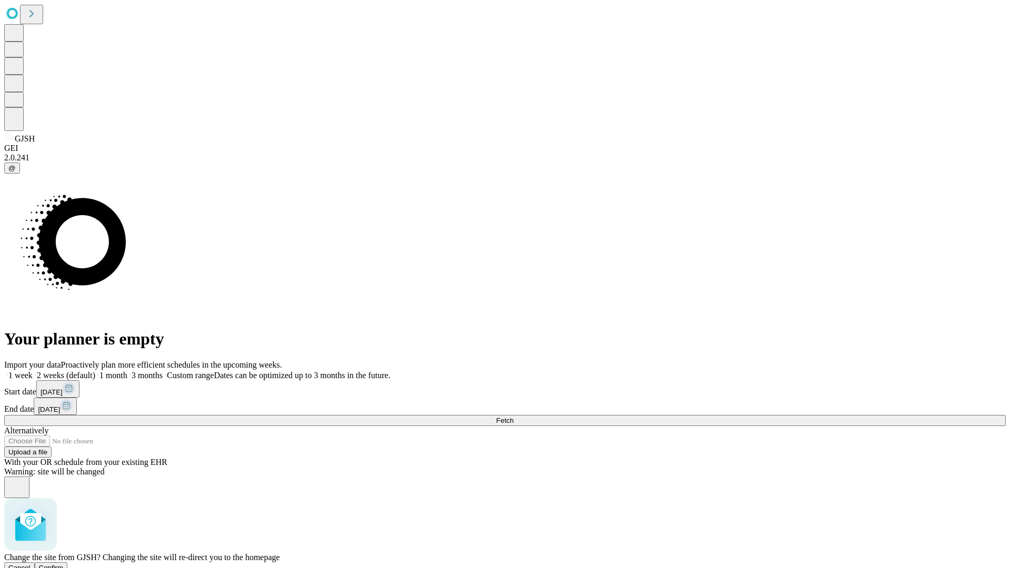
click at [64, 564] on span "Confirm" at bounding box center [51, 568] width 25 height 8
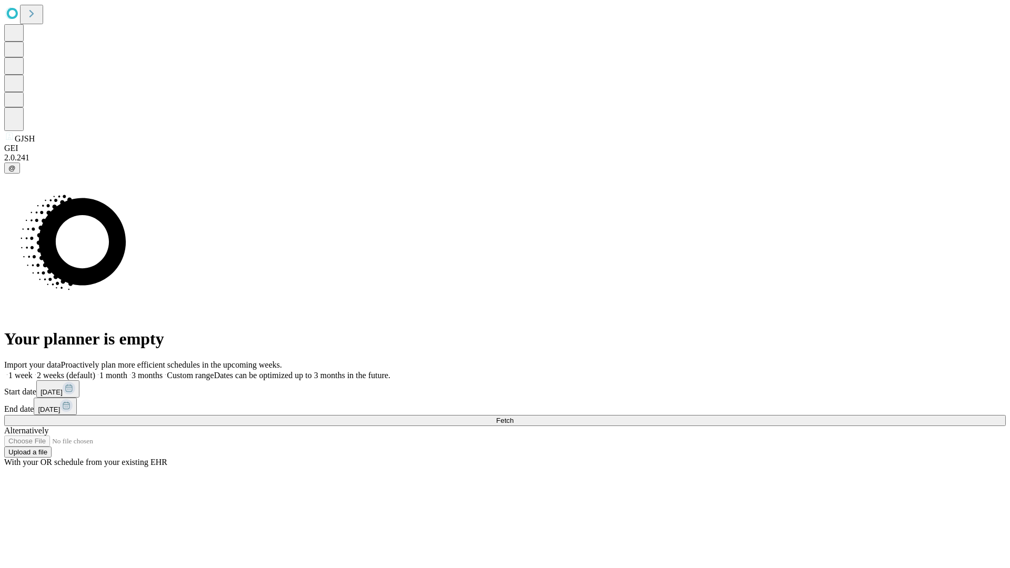
click at [127, 371] on label "1 month" at bounding box center [111, 375] width 32 height 9
click at [513, 417] on span "Fetch" at bounding box center [504, 421] width 17 height 8
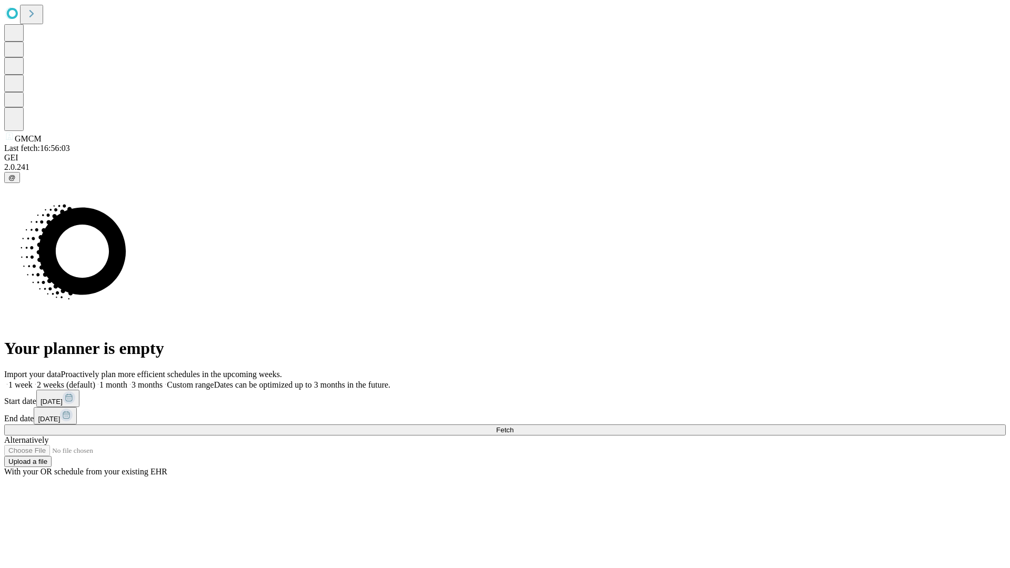
click at [127, 380] on label "1 month" at bounding box center [111, 384] width 32 height 9
click at [513, 426] on span "Fetch" at bounding box center [504, 430] width 17 height 8
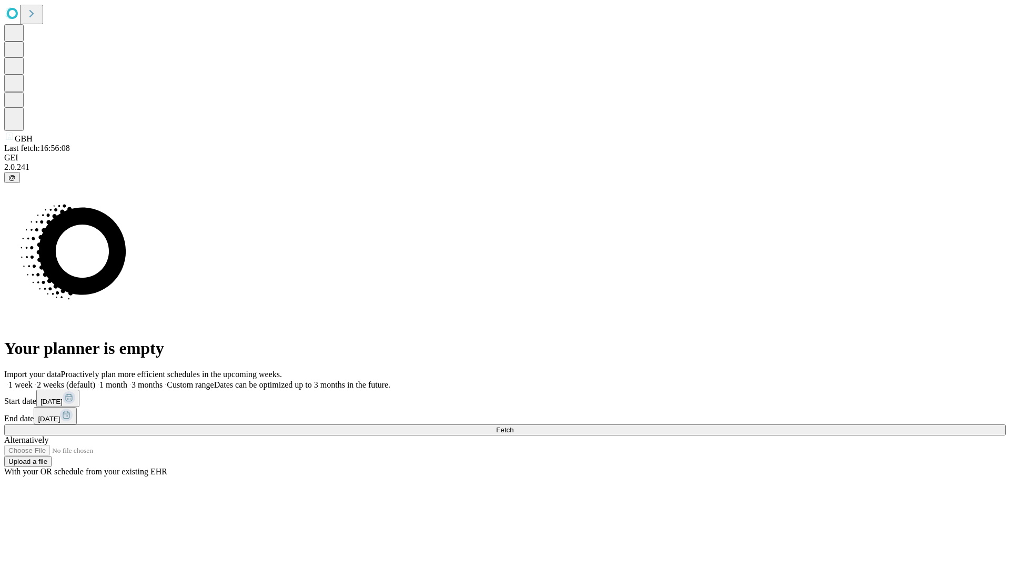
click at [127, 380] on label "1 month" at bounding box center [111, 384] width 32 height 9
click at [513, 426] on span "Fetch" at bounding box center [504, 430] width 17 height 8
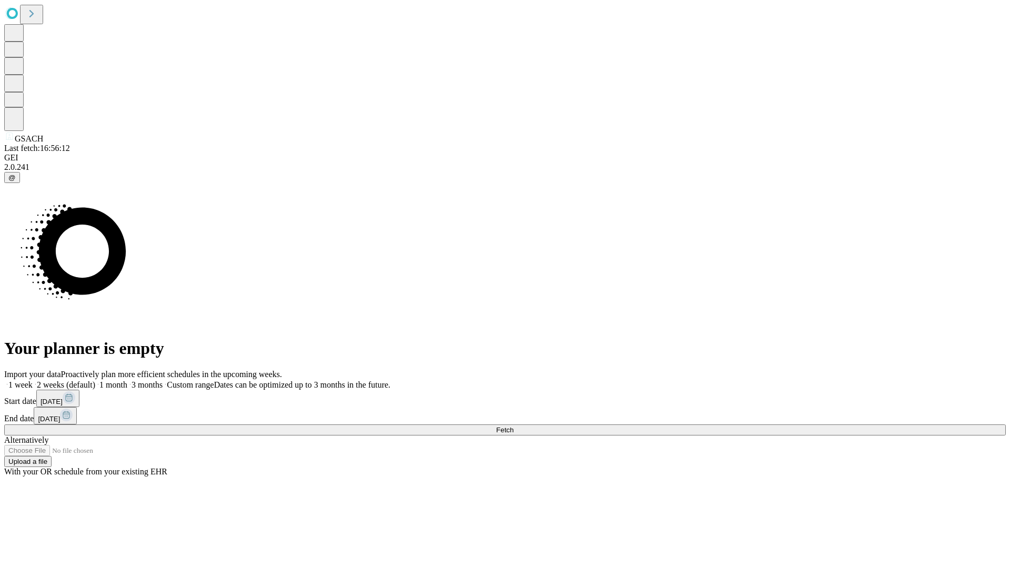
click at [513, 426] on span "Fetch" at bounding box center [504, 430] width 17 height 8
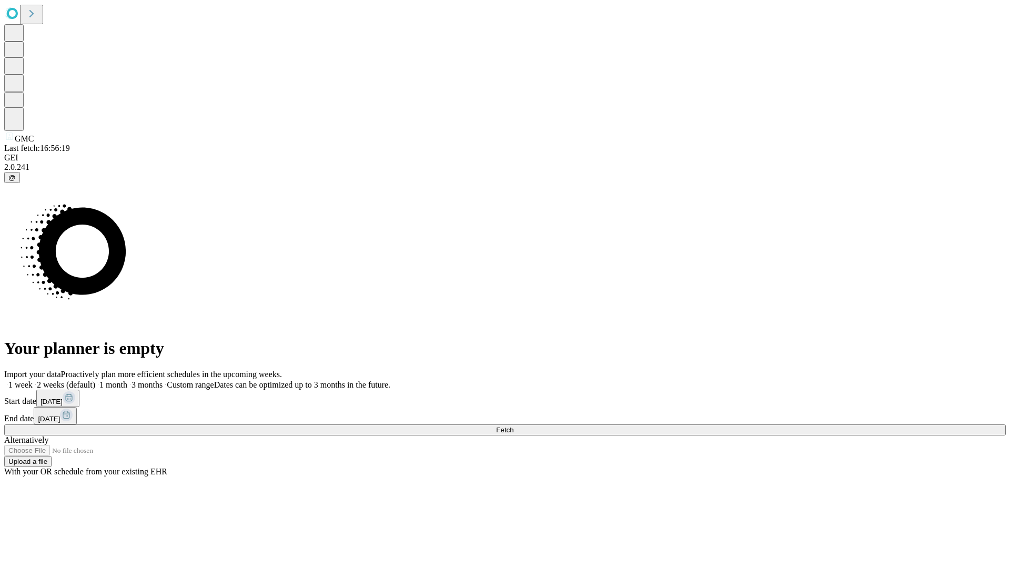
click at [513, 426] on span "Fetch" at bounding box center [504, 430] width 17 height 8
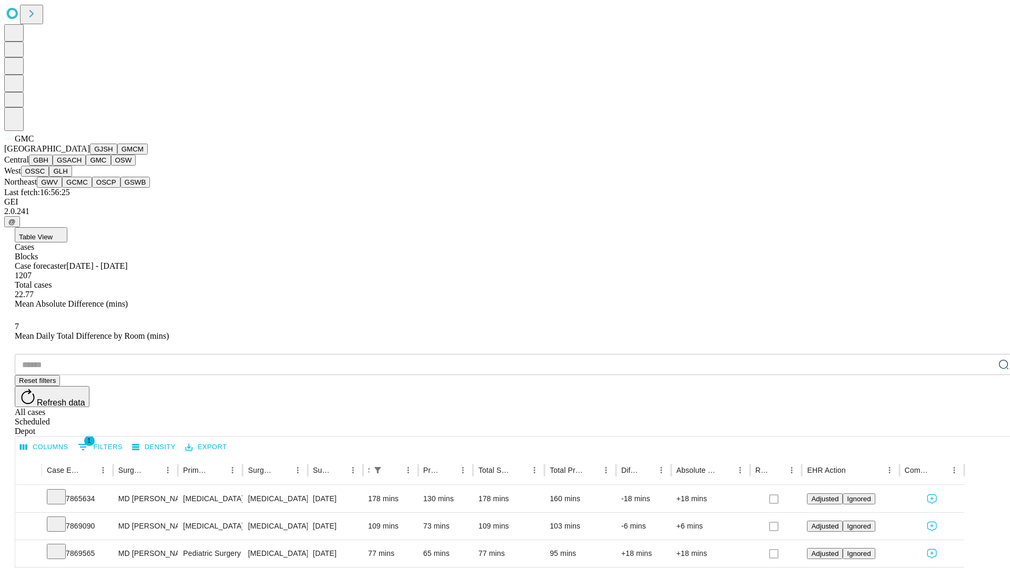
click at [111, 166] on button "OSW" at bounding box center [123, 160] width 25 height 11
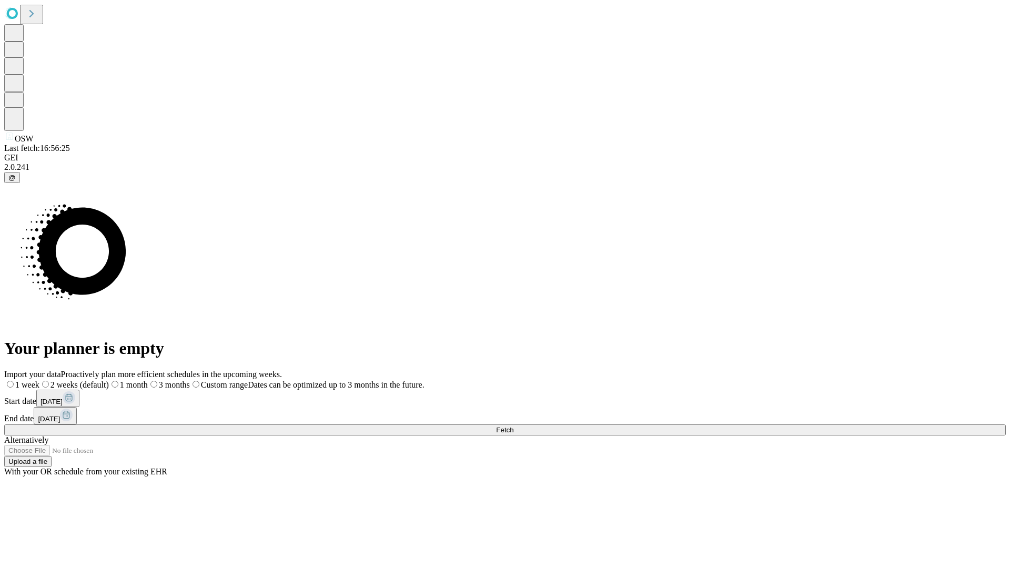
click at [148, 380] on label "1 month" at bounding box center [128, 384] width 39 height 9
click at [513, 426] on span "Fetch" at bounding box center [504, 430] width 17 height 8
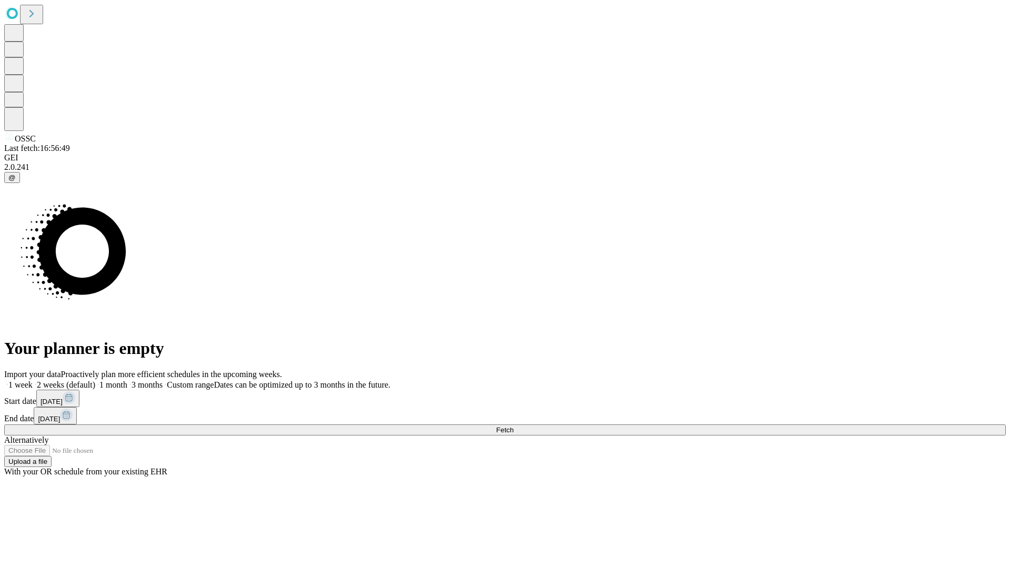
click at [127, 380] on label "1 month" at bounding box center [111, 384] width 32 height 9
click at [513, 426] on span "Fetch" at bounding box center [504, 430] width 17 height 8
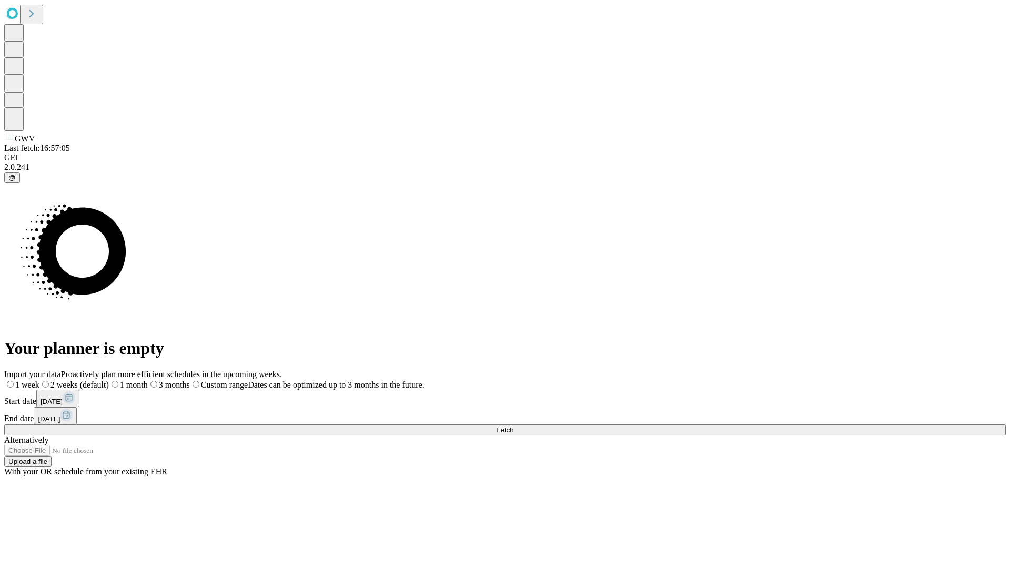
click at [513, 426] on span "Fetch" at bounding box center [504, 430] width 17 height 8
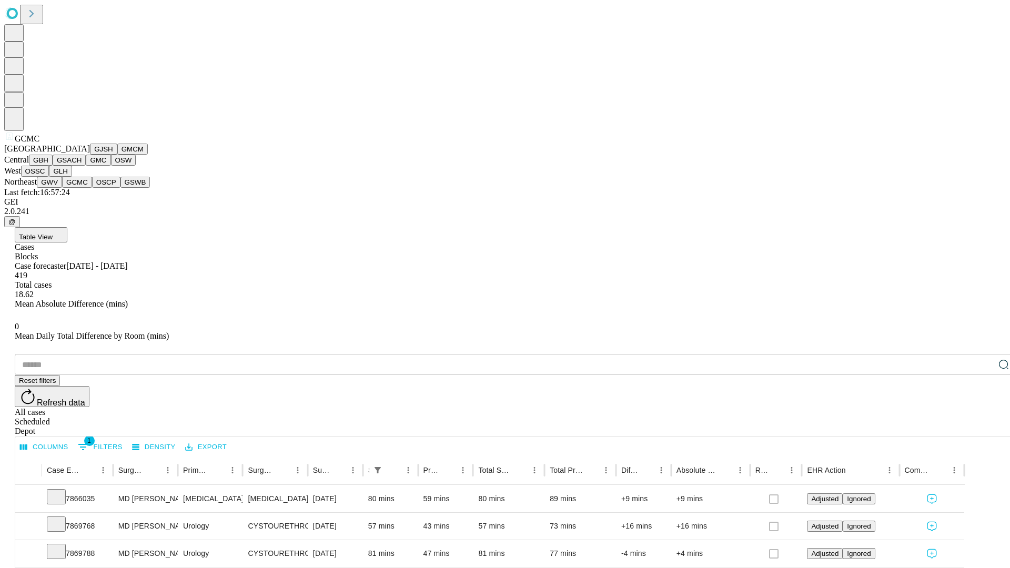
click at [92, 188] on button "OSCP" at bounding box center [106, 182] width 28 height 11
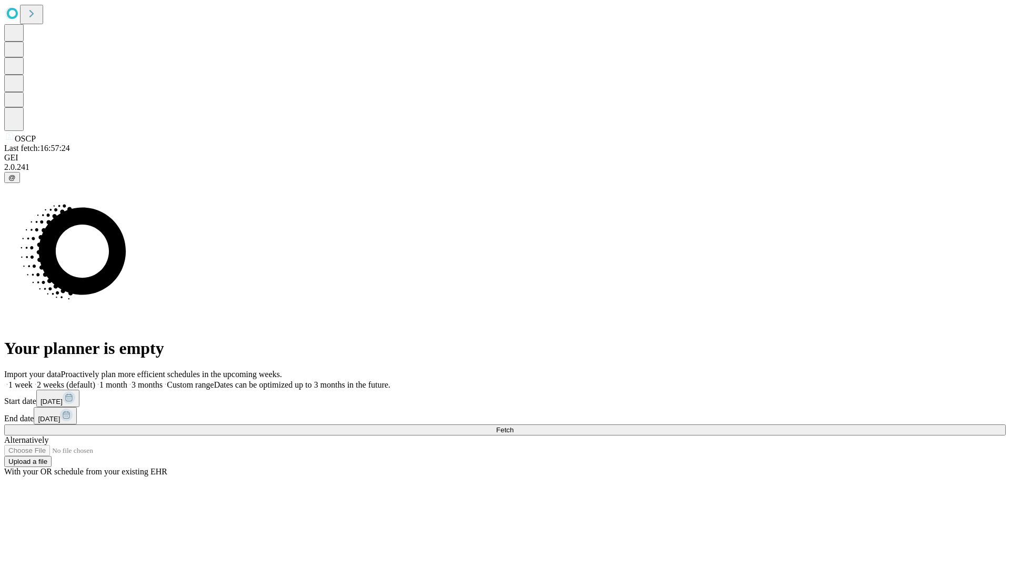
click at [127, 380] on label "1 month" at bounding box center [111, 384] width 32 height 9
click at [513, 426] on span "Fetch" at bounding box center [504, 430] width 17 height 8
